Goal: Check status: Check status

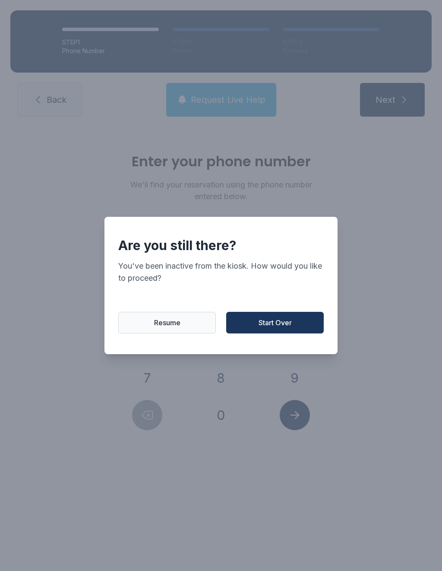
click at [175, 333] on button "Resume" at bounding box center [167, 323] width 98 height 22
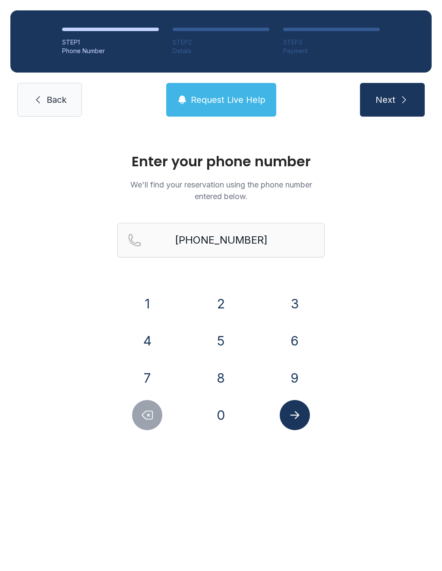
click at [142, 418] on icon "Delete number" at bounding box center [147, 414] width 13 height 13
click at [142, 417] on icon "Delete number" at bounding box center [147, 414] width 13 height 13
click at [153, 412] on icon "Delete number" at bounding box center [147, 414] width 13 height 13
click at [153, 412] on icon "Delete number" at bounding box center [147, 415] width 10 height 8
click at [158, 410] on button "Delete number" at bounding box center [147, 415] width 30 height 30
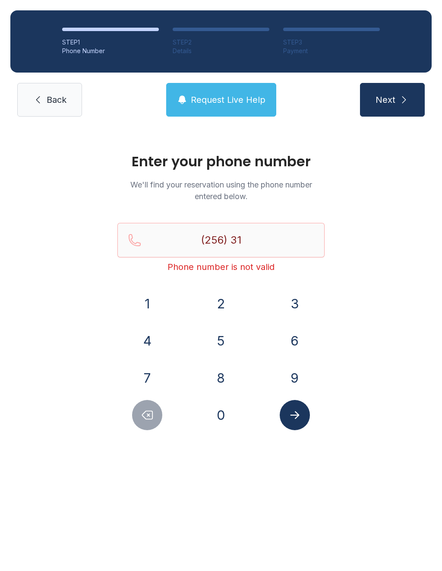
click at [158, 410] on button "Delete number" at bounding box center [147, 415] width 30 height 30
click at [158, 404] on button "Delete number" at bounding box center [147, 415] width 30 height 30
click at [158, 403] on div at bounding box center [147, 415] width 60 height 30
click at [150, 412] on icon "Delete number" at bounding box center [147, 414] width 13 height 13
click at [149, 412] on icon "Delete number" at bounding box center [147, 414] width 13 height 13
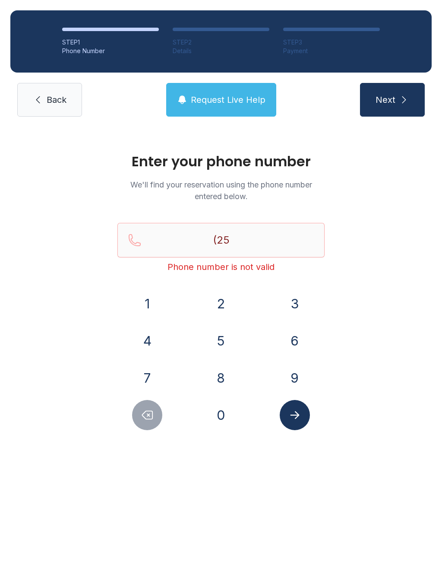
type input "(2"
click at [153, 408] on icon "Delete number" at bounding box center [147, 414] width 13 height 13
click at [157, 412] on button "Delete number" at bounding box center [147, 415] width 30 height 30
click at [156, 412] on button "Delete number" at bounding box center [147, 415] width 30 height 30
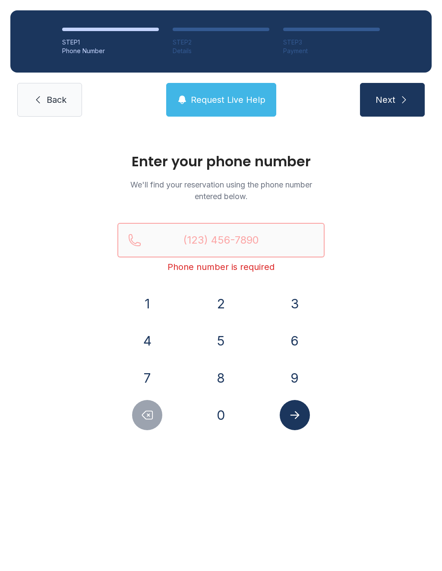
click at [227, 246] on input "Reservation phone number" at bounding box center [220, 240] width 207 height 35
type input "("
click at [69, 99] on link "Back" at bounding box center [49, 100] width 65 height 34
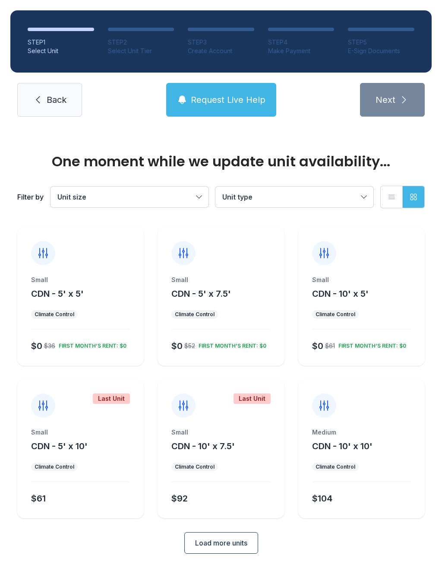
click at [57, 111] on link "Back" at bounding box center [49, 100] width 65 height 34
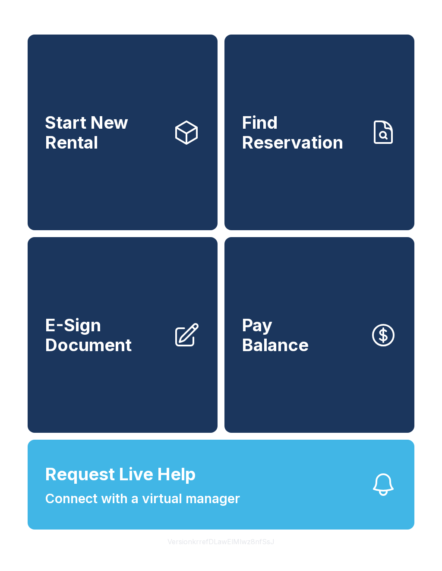
click at [338, 358] on button "Pay Balance" at bounding box center [319, 335] width 190 height 196
